Goal: Understand process/instructions: Learn how to perform a task or action

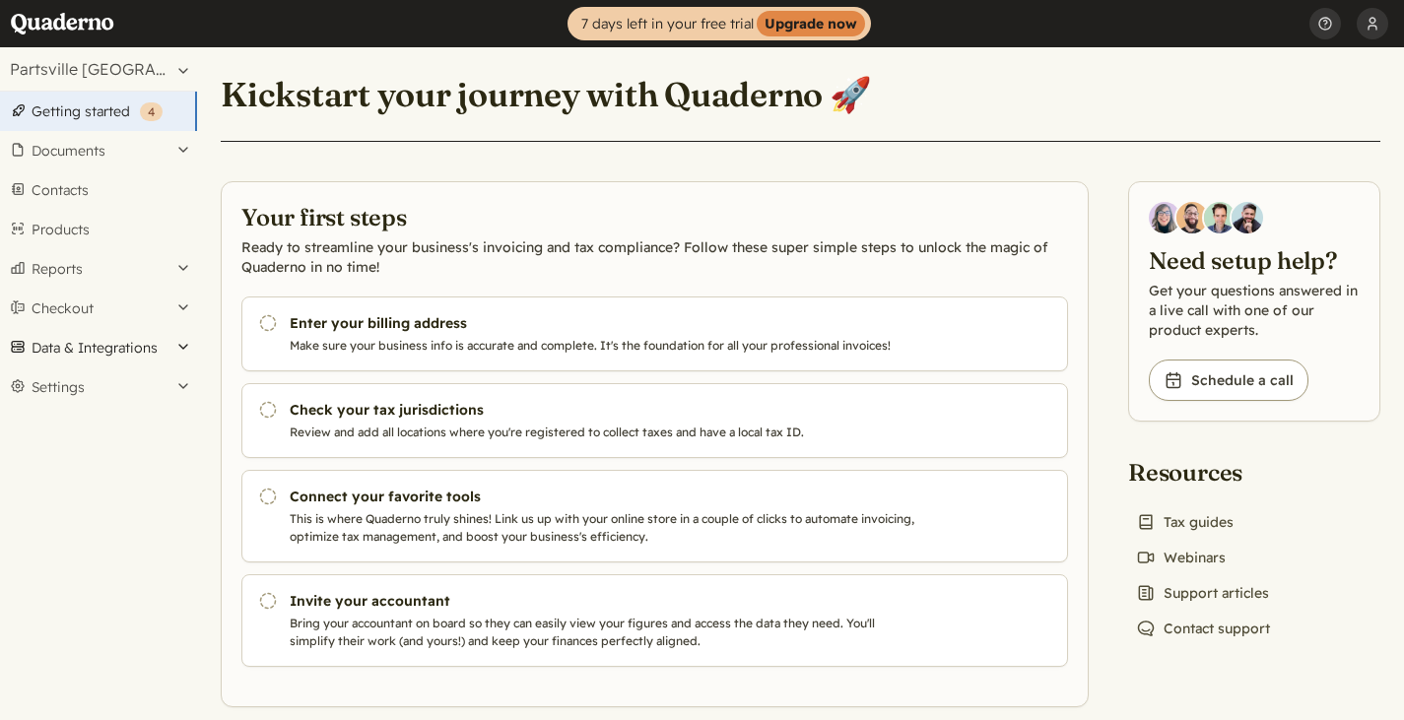
click at [184, 353] on button "Data & Integrations" at bounding box center [98, 347] width 197 height 39
click at [183, 390] on button "Settings" at bounding box center [98, 386] width 197 height 39
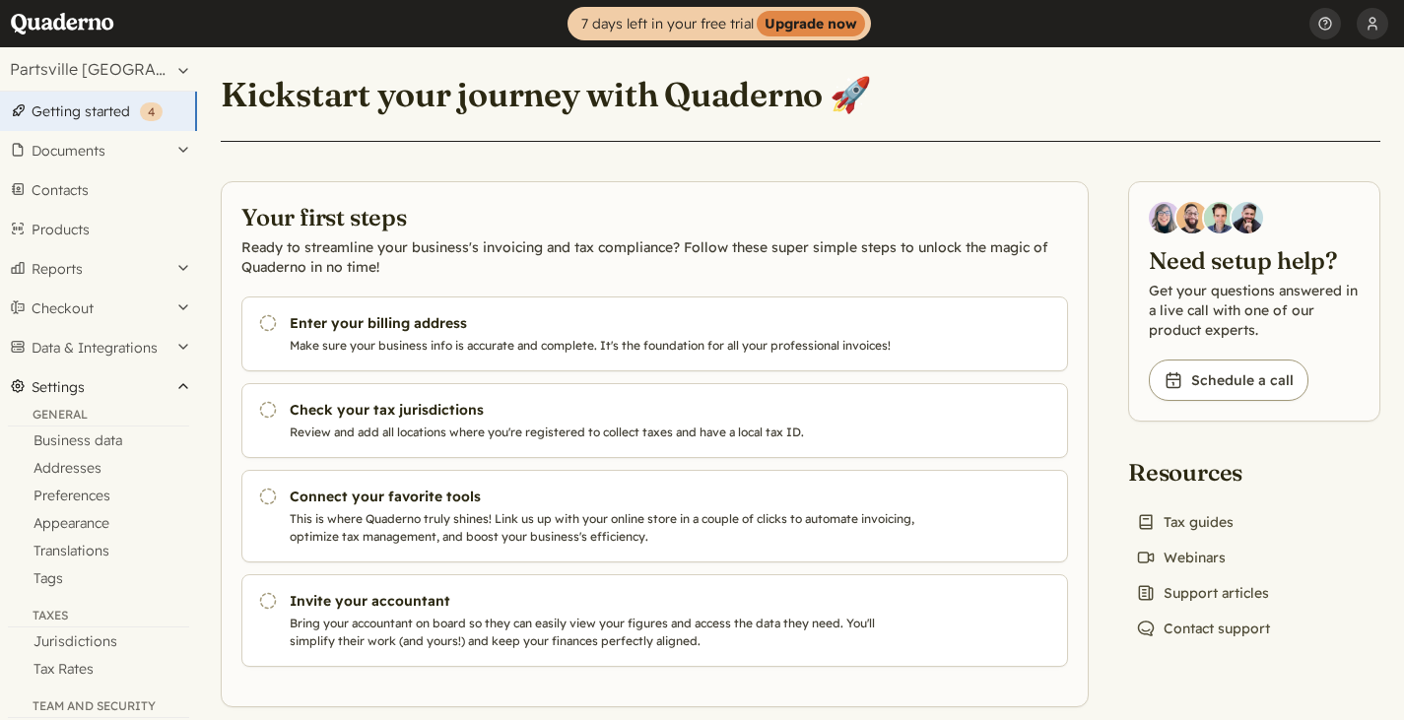
click at [181, 390] on button "Settings" at bounding box center [98, 386] width 197 height 39
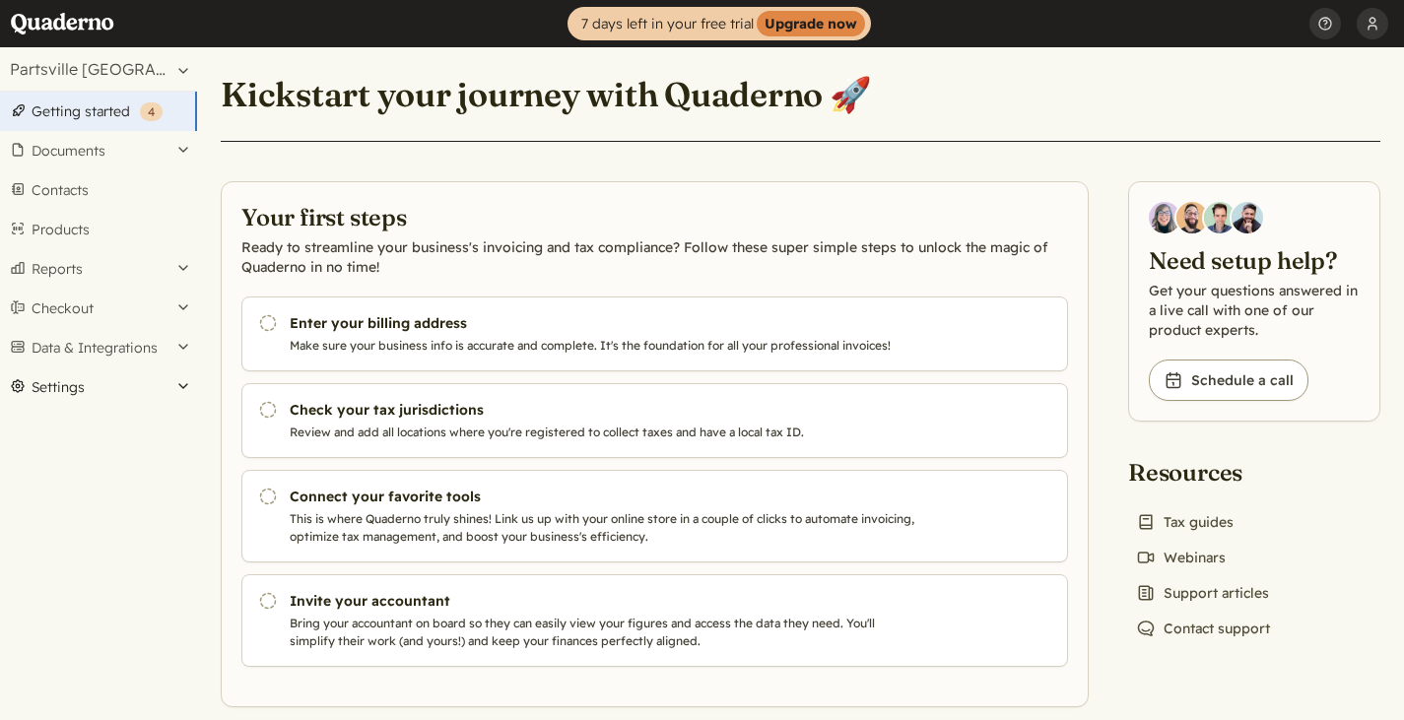
click at [156, 385] on button "Settings" at bounding box center [98, 386] width 197 height 39
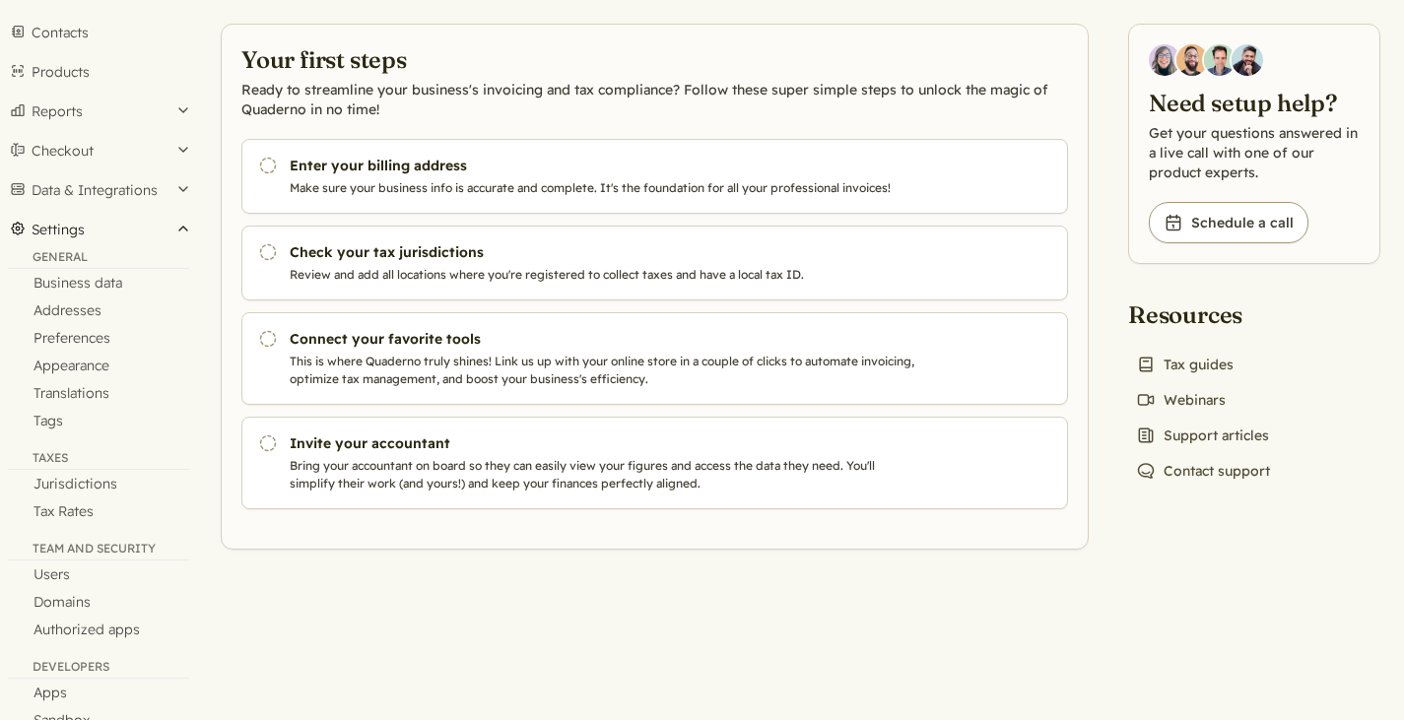
scroll to position [197, 0]
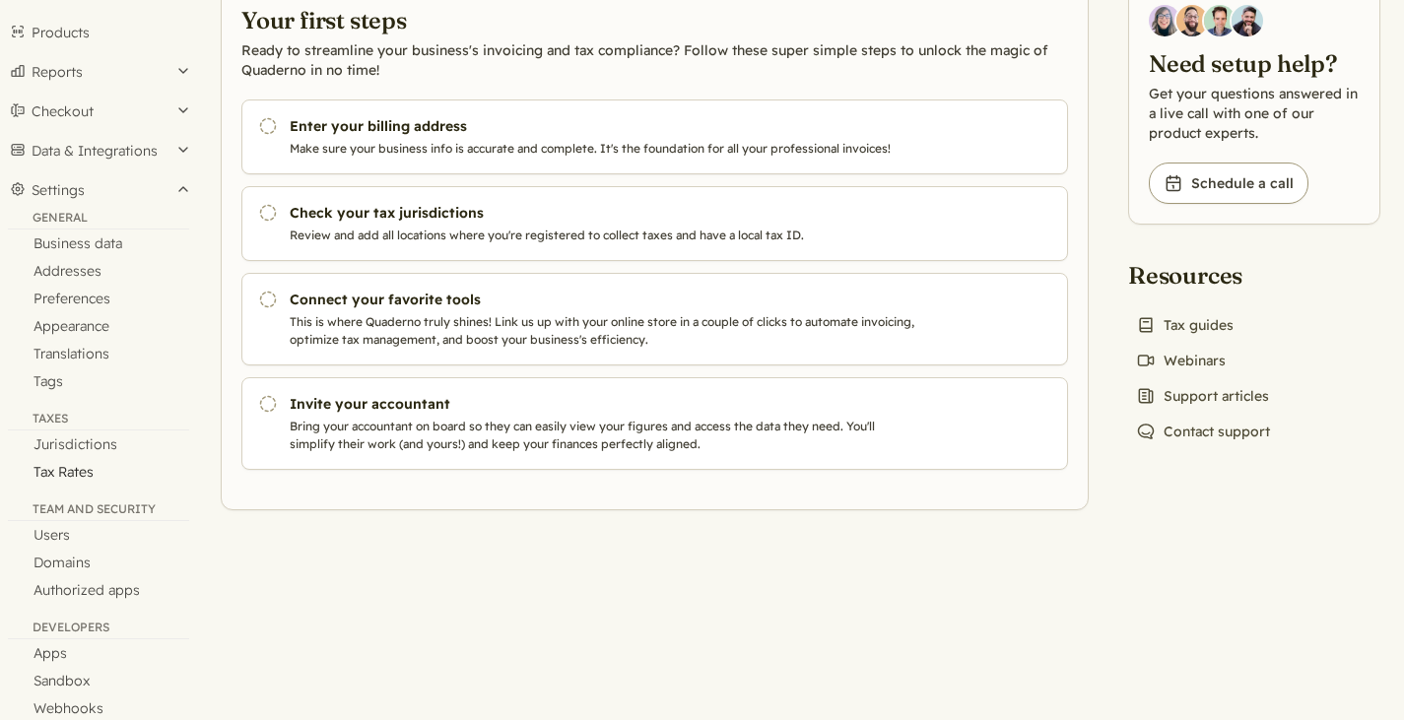
click at [69, 474] on link "Tax Rates" at bounding box center [98, 472] width 197 height 28
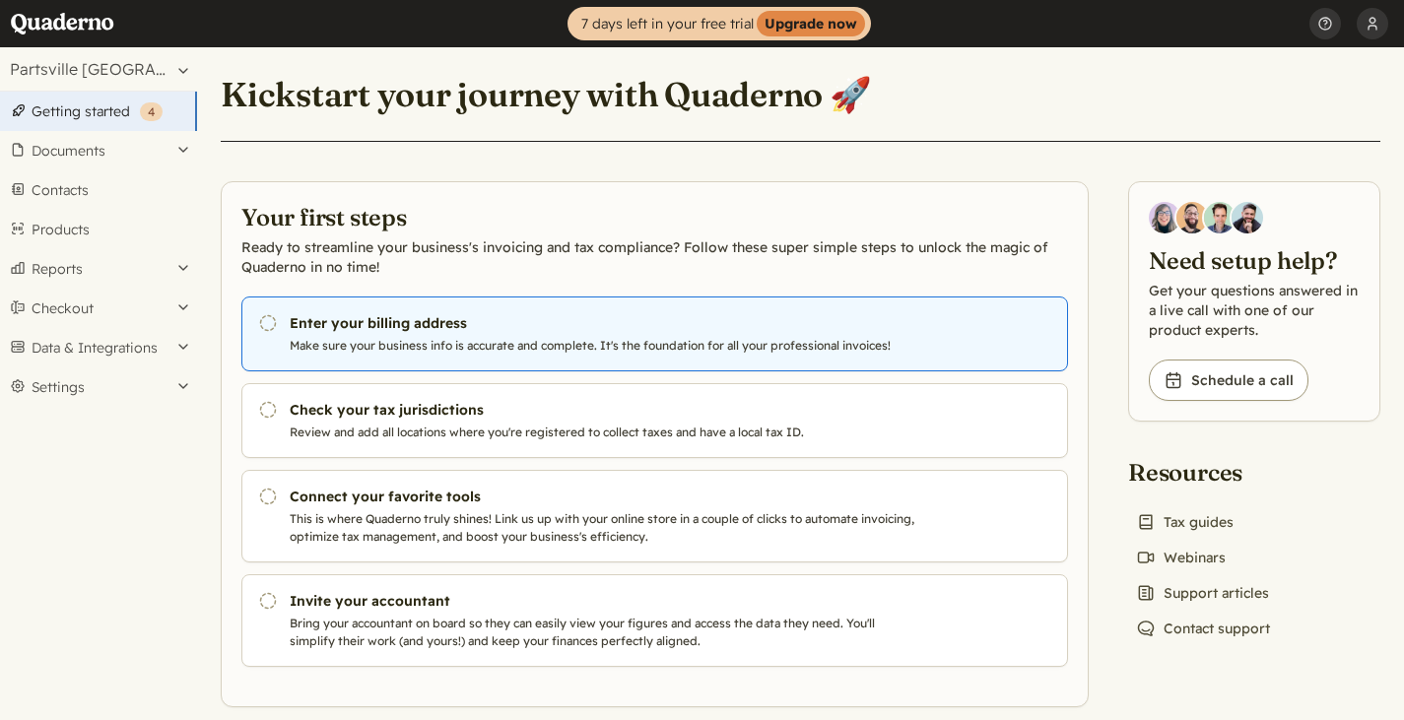
click at [582, 348] on p "Make sure your business info is accurate and complete. It's the foundation for …" at bounding box center [604, 346] width 629 height 18
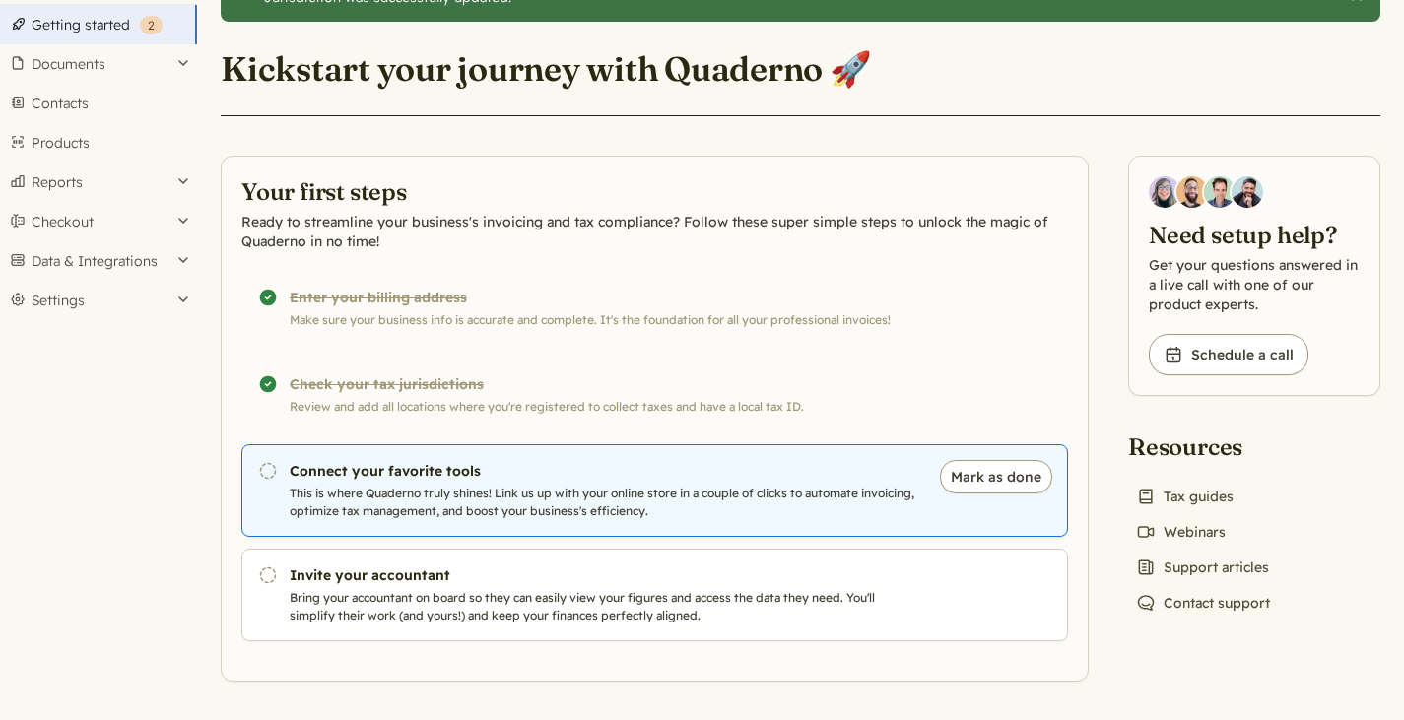
scroll to position [87, 0]
click at [398, 480] on h3 "Connect your favorite tools" at bounding box center [604, 471] width 629 height 20
